Goal: Check status: Check status

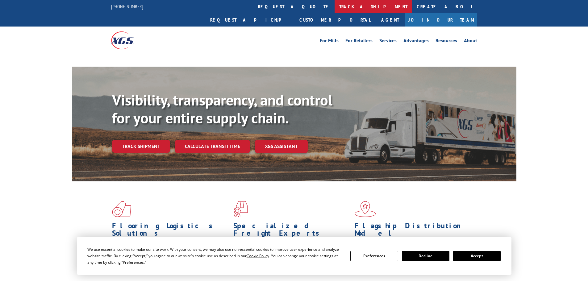
click at [334, 9] on link "track a shipment" at bounding box center [372, 6] width 77 height 13
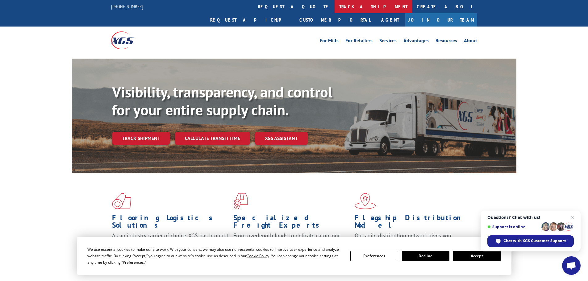
click at [334, 5] on link "track a shipment" at bounding box center [372, 6] width 77 height 13
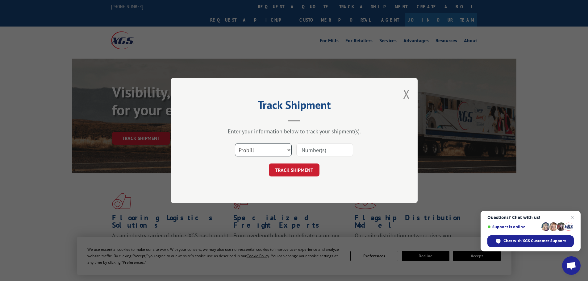
click at [257, 150] on select "Select category... Probill BOL PO" at bounding box center [263, 149] width 57 height 13
select select "bol"
click at [235, 143] on select "Select category... Probill BOL PO" at bounding box center [263, 149] width 57 height 13
click at [313, 154] on input at bounding box center [324, 149] width 57 height 13
paste input "5522232"
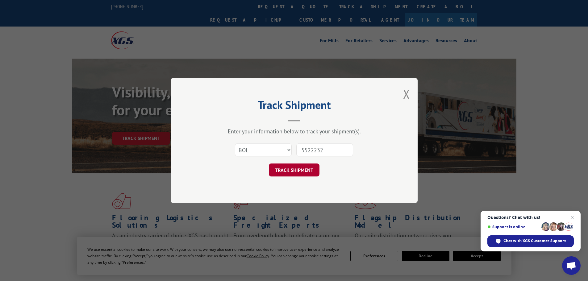
type input "5522232"
click at [303, 170] on button "TRACK SHIPMENT" at bounding box center [294, 170] width 51 height 13
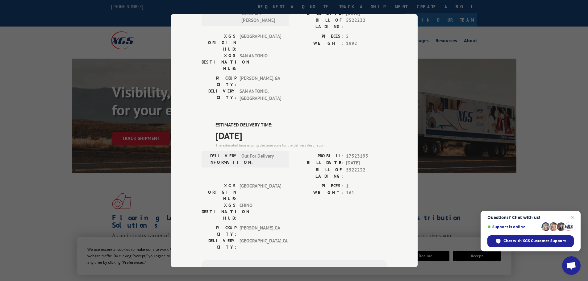
scroll to position [62, 0]
